Goal: Information Seeking & Learning: Understand process/instructions

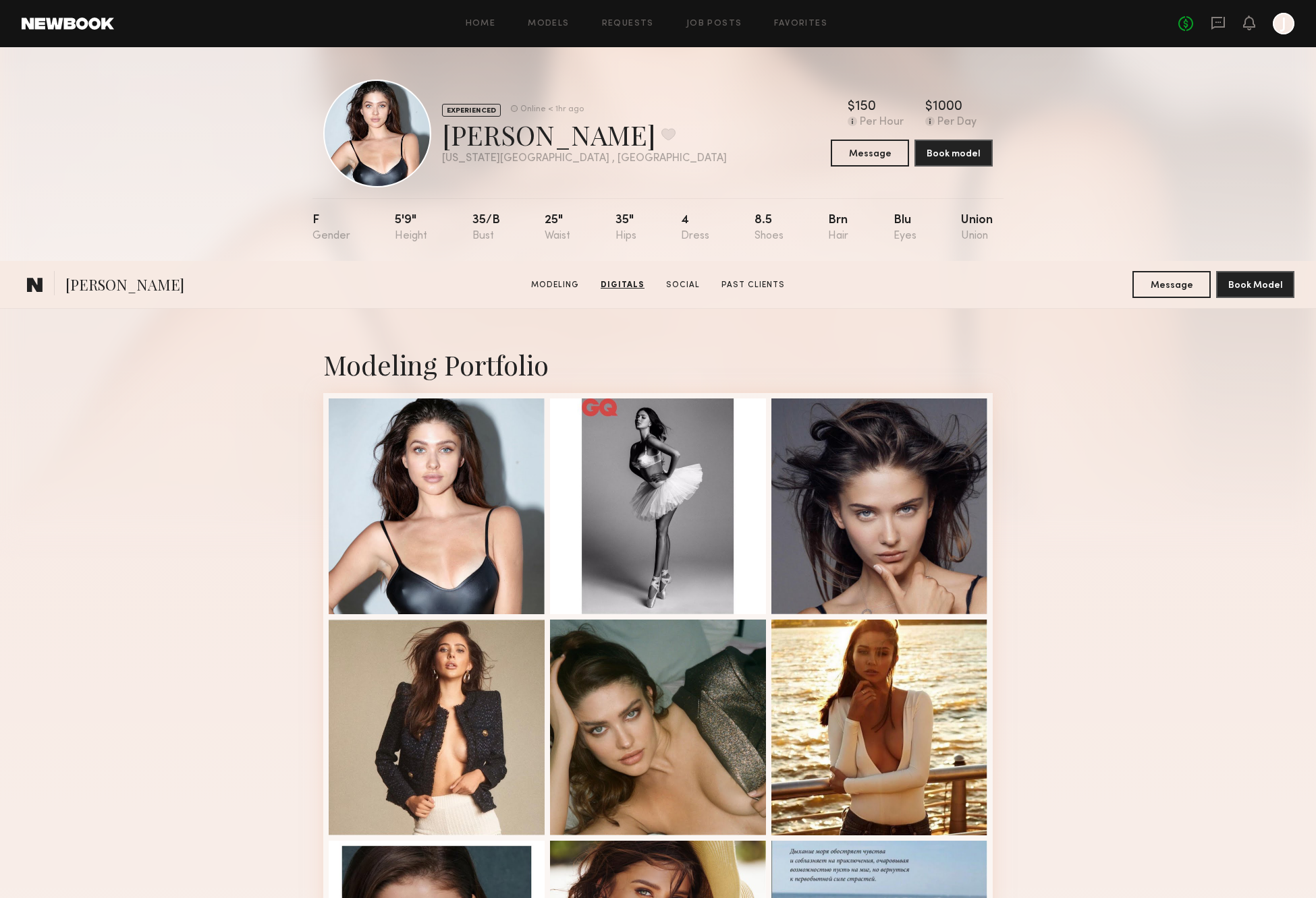
scroll to position [1260, 0]
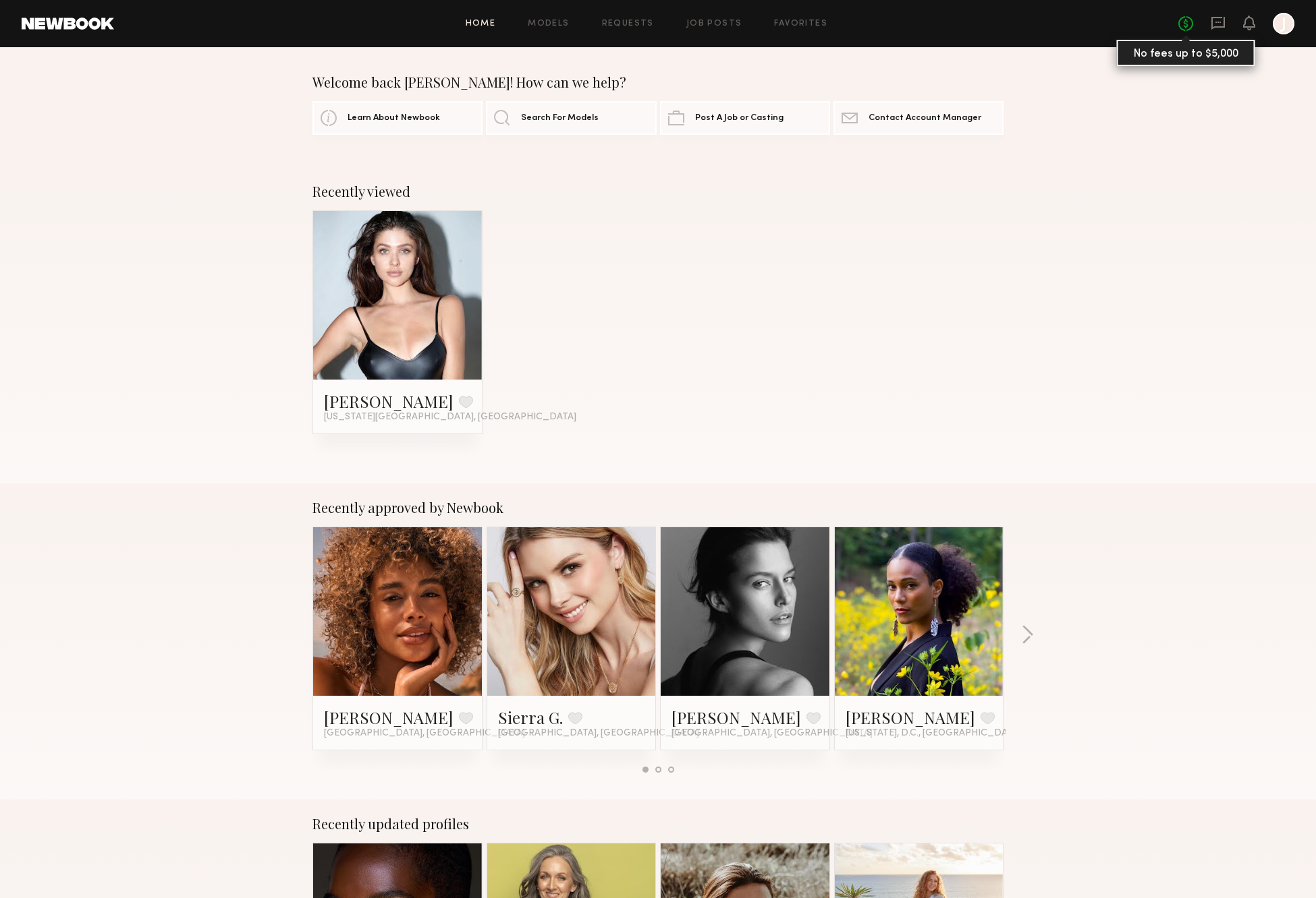
click at [1188, 23] on link "No fees up to $5,000" at bounding box center [1185, 23] width 15 height 15
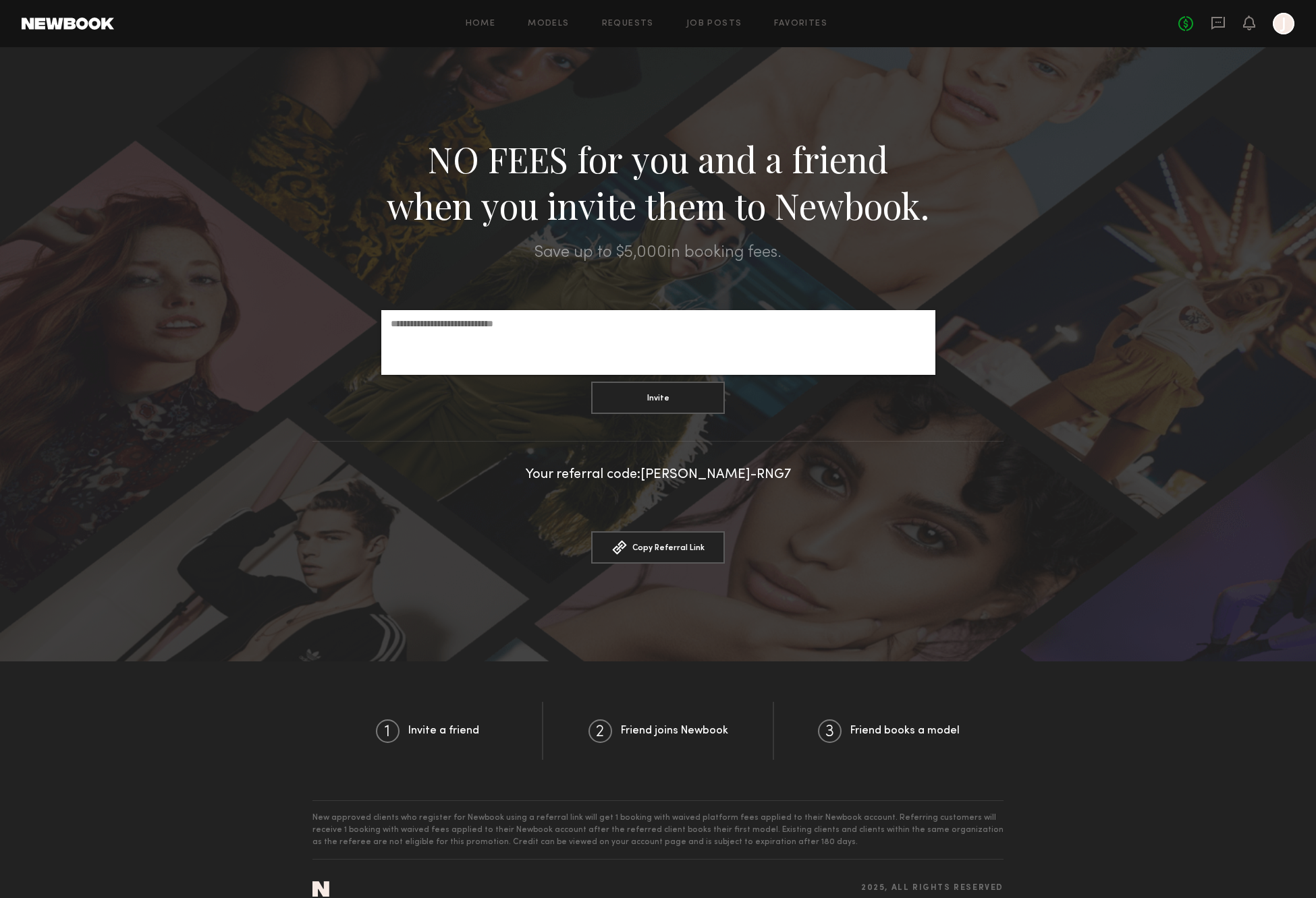
click at [490, 18] on div "Home Models Requests Job Posts Favorites Sign Out No fees up to $5,000 J" at bounding box center [704, 23] width 1180 height 22
click at [70, 21] on link at bounding box center [68, 23] width 92 height 13
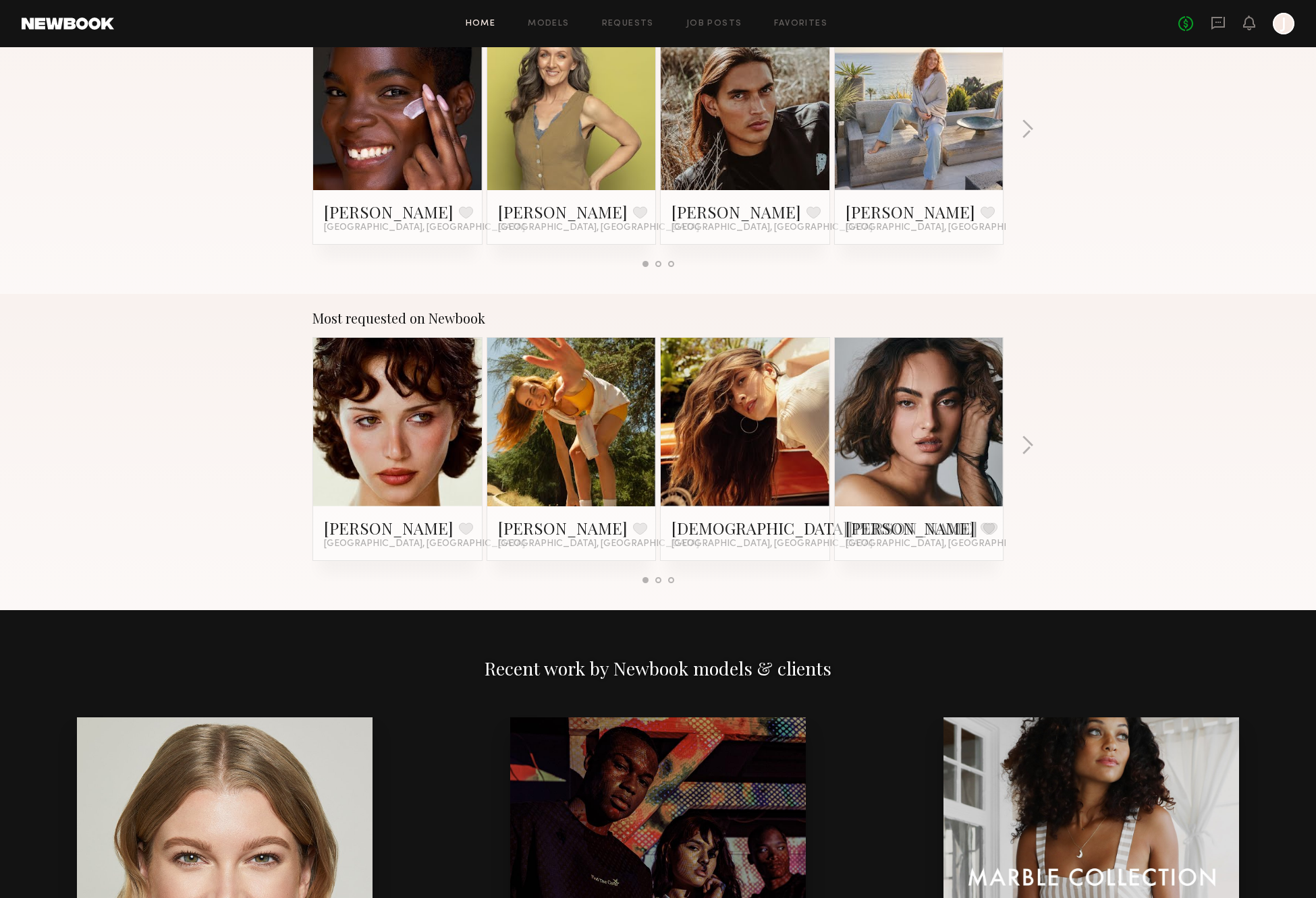
scroll to position [1462, 0]
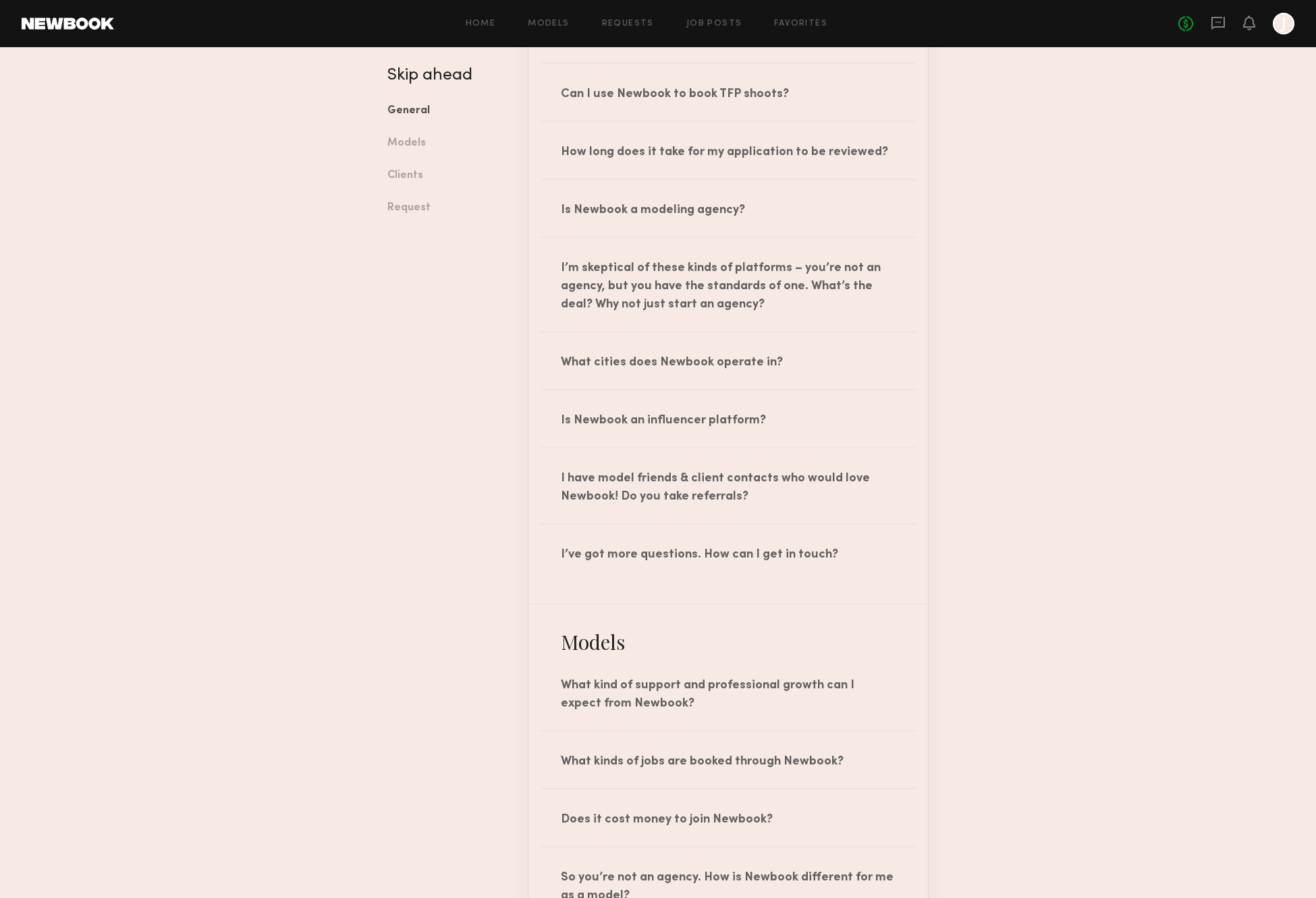
scroll to position [217, 0]
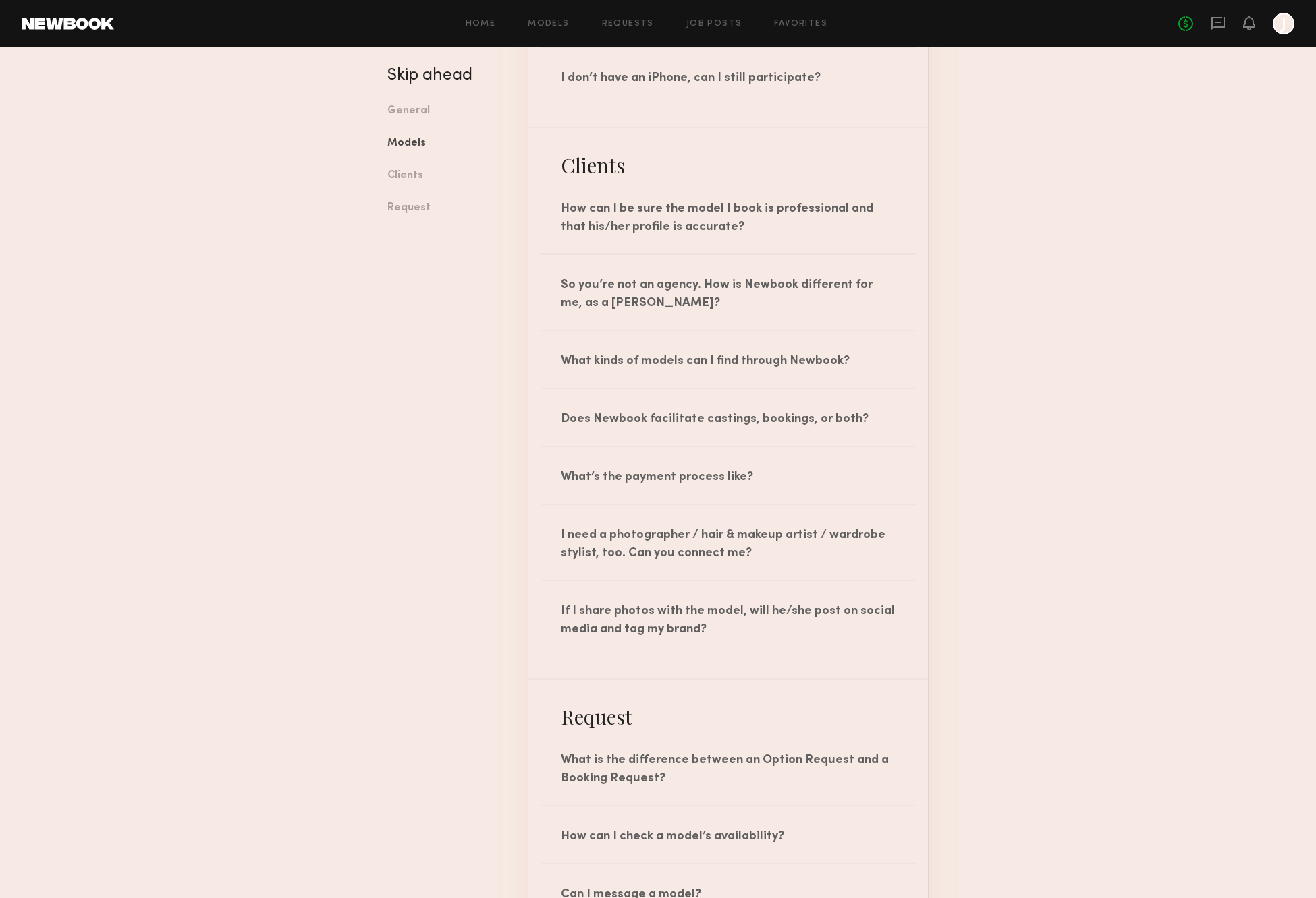
scroll to position [1359, 0]
click at [632, 471] on div "What’s the payment process like?" at bounding box center [728, 473] width 400 height 56
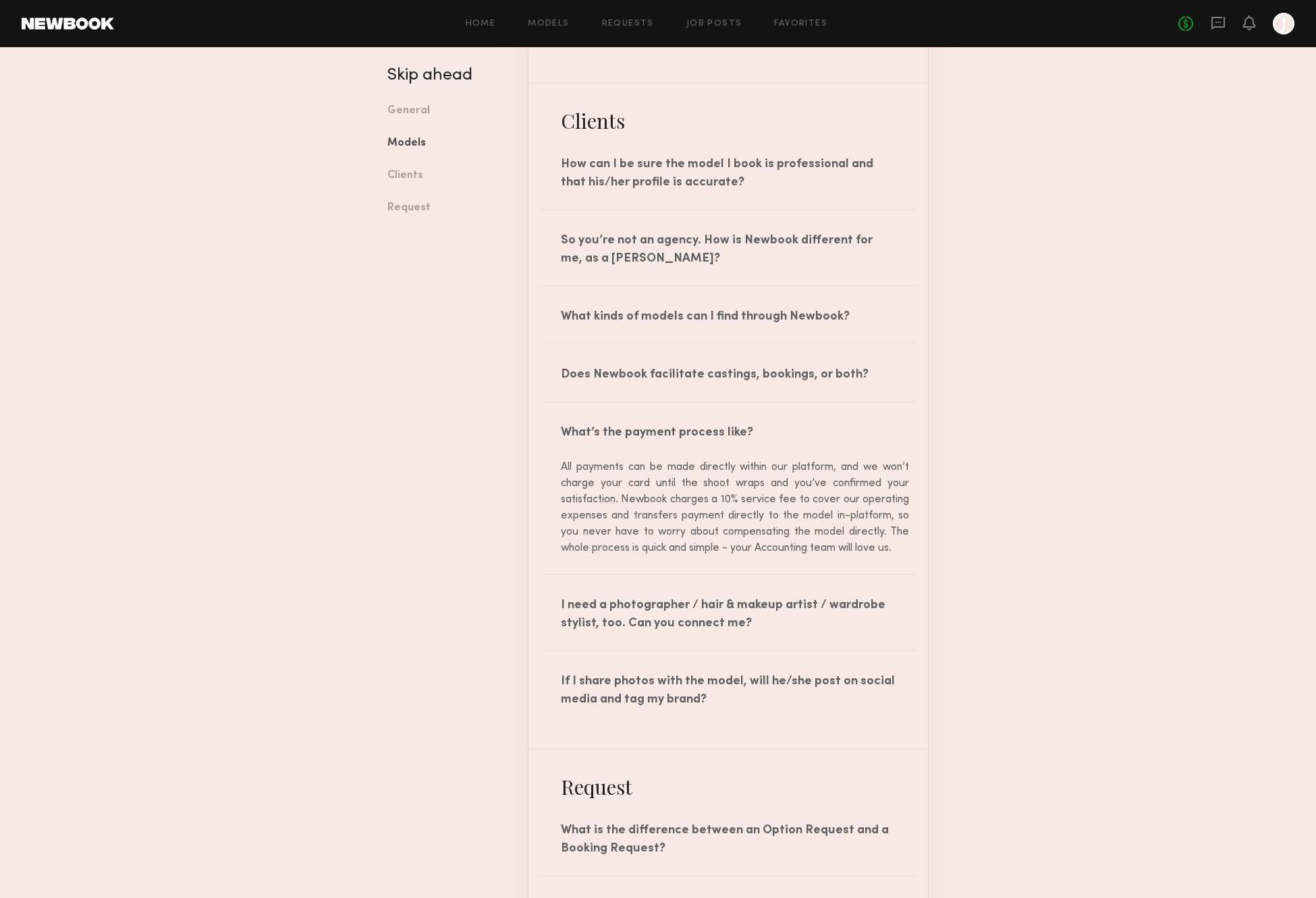
scroll to position [1403, 0]
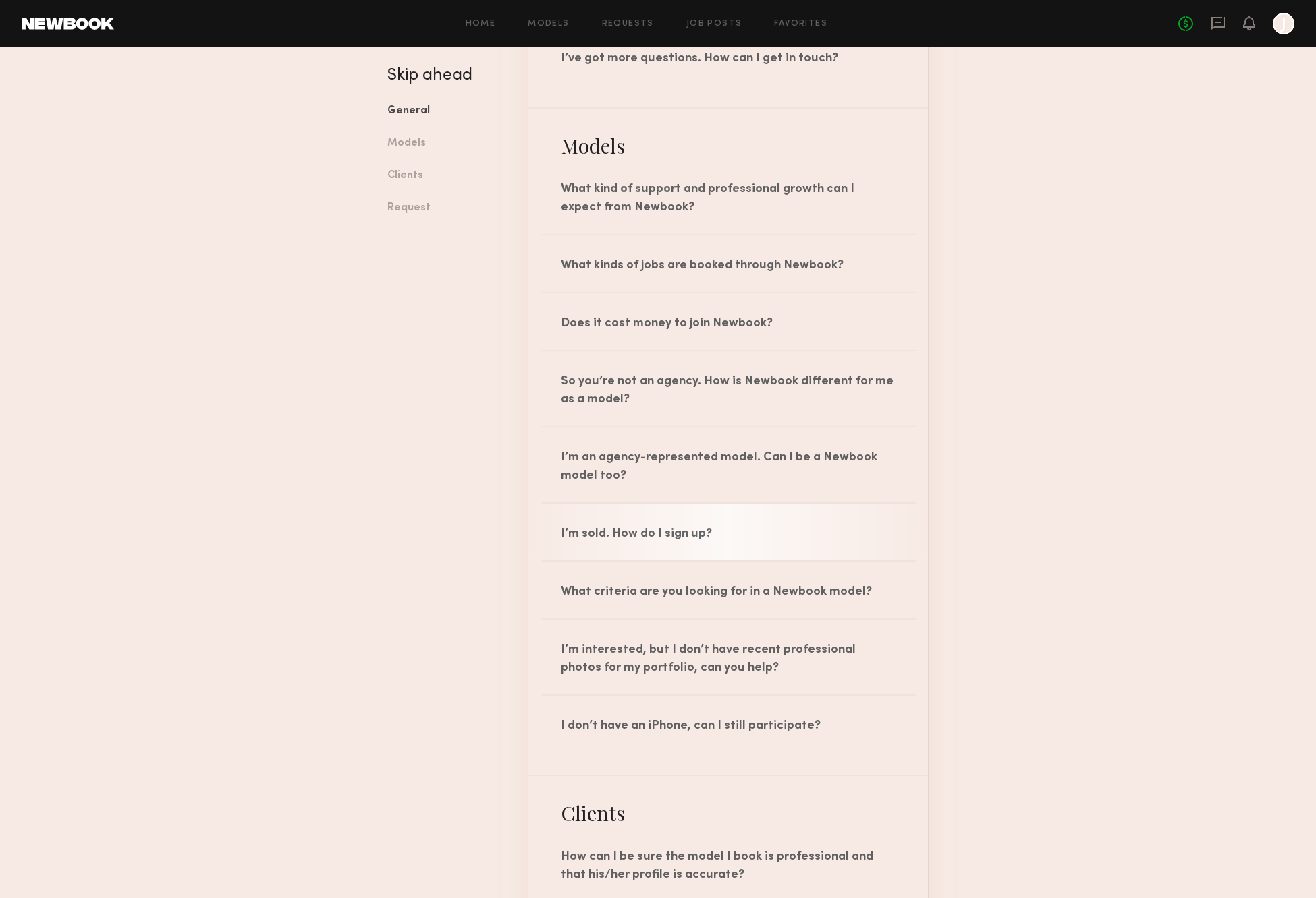
scroll to position [686, 0]
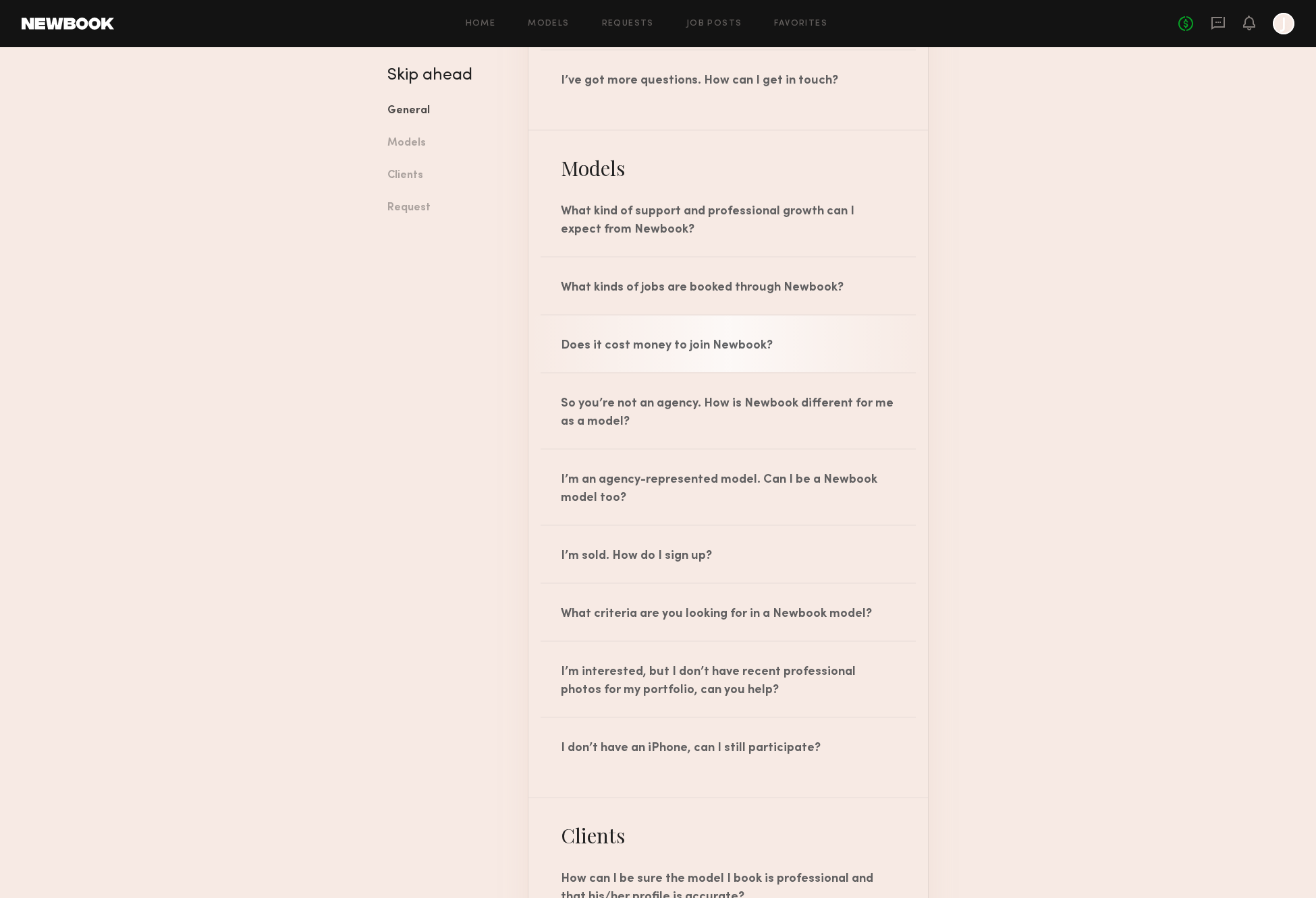
click at [732, 347] on div "Does it cost money to join Newbook?" at bounding box center [728, 344] width 400 height 56
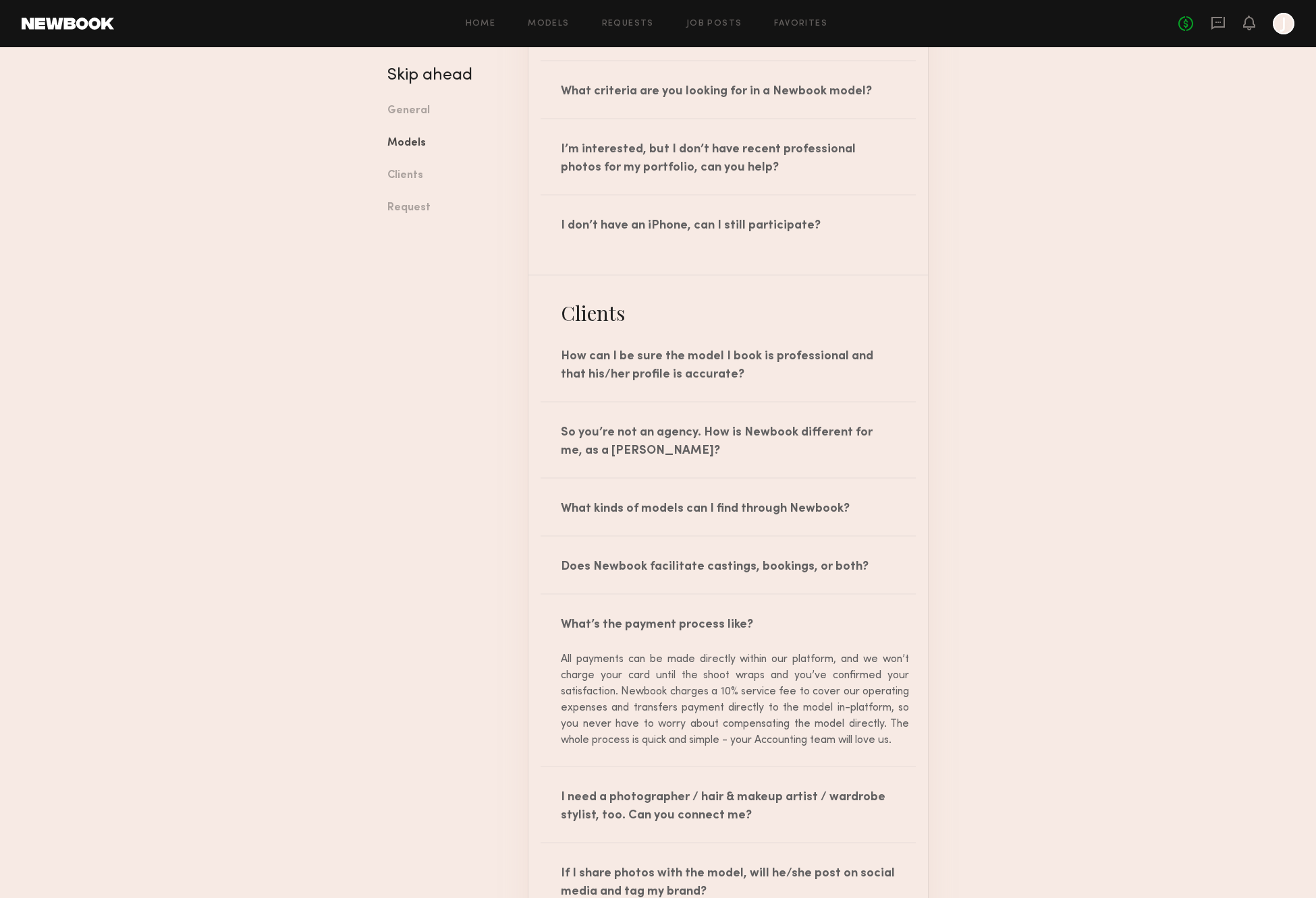
scroll to position [1468, 0]
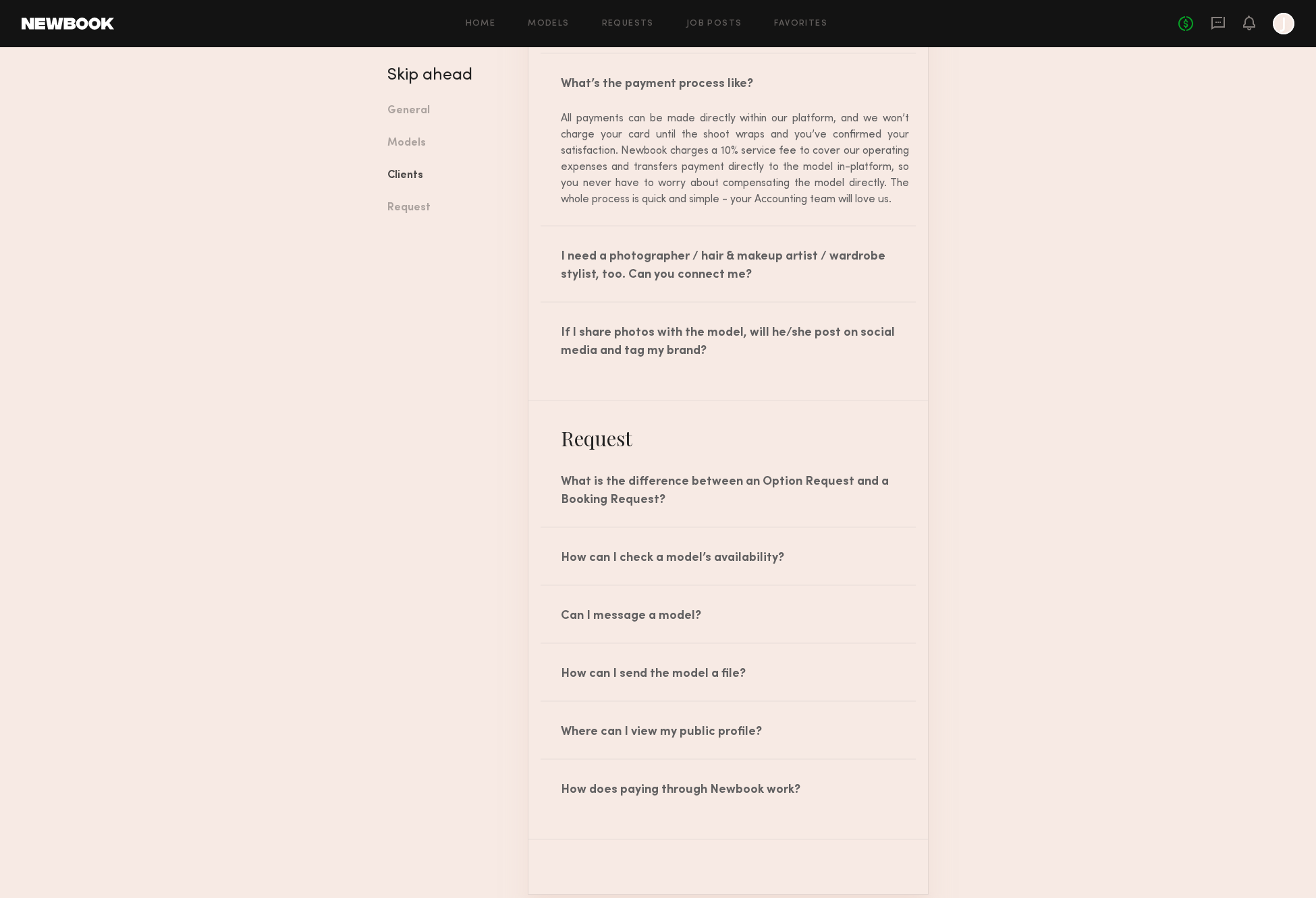
scroll to position [1866, 0]
click at [757, 779] on div "How does paying through Newbook work?" at bounding box center [728, 785] width 400 height 56
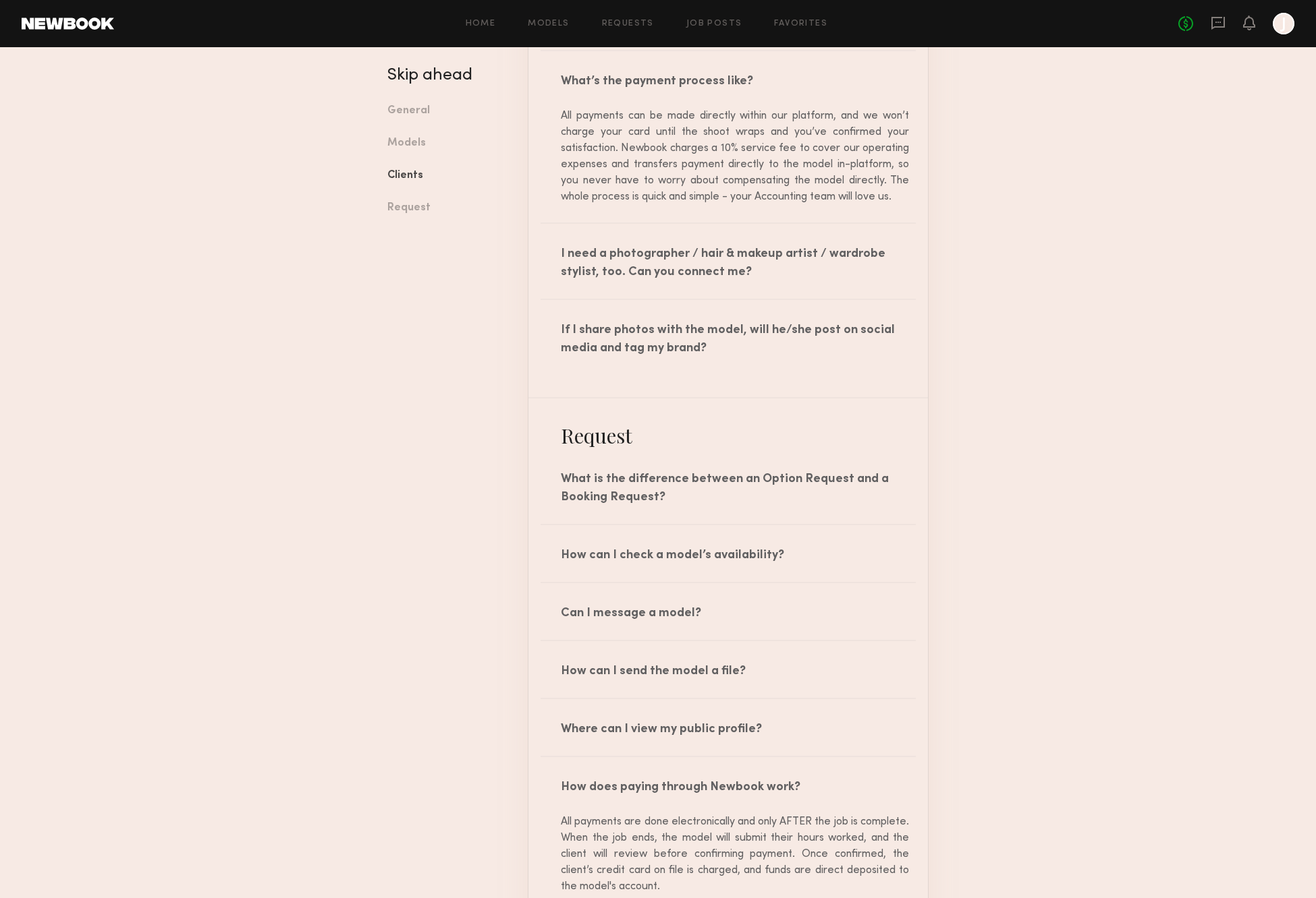
scroll to position [2247, 0]
